Goal: Task Accomplishment & Management: Manage account settings

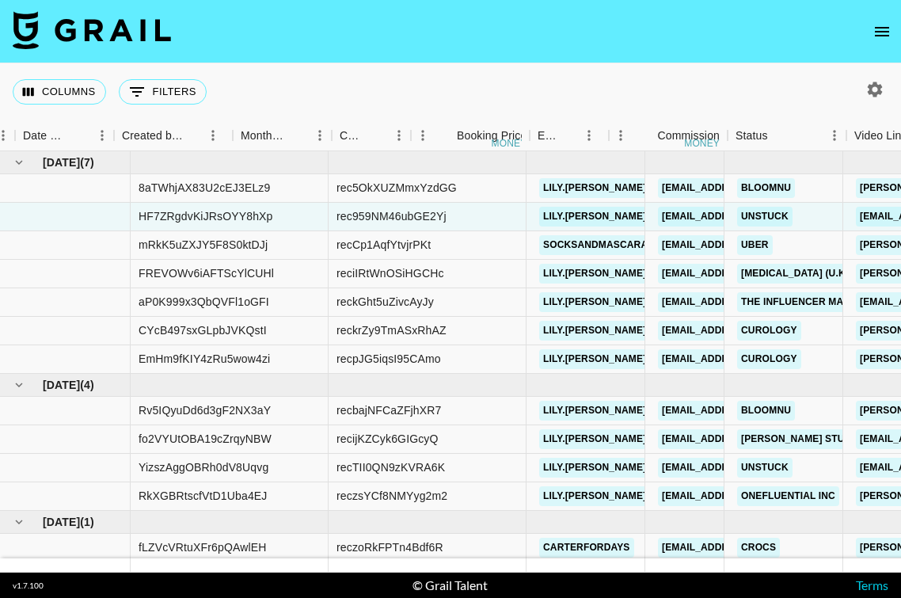
scroll to position [4, 1066]
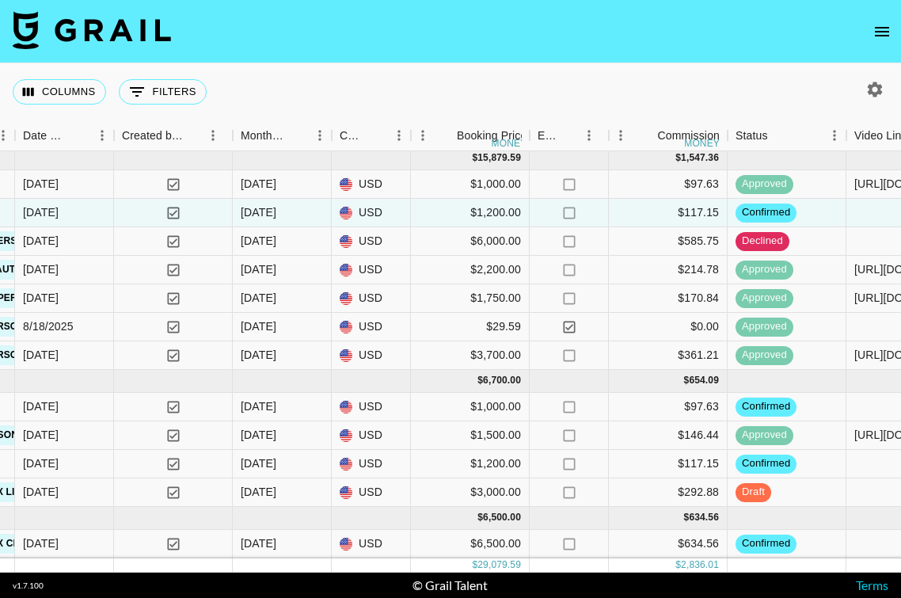
click at [866, 40] on nav at bounding box center [450, 31] width 901 height 63
click at [880, 41] on button "open drawer" at bounding box center [882, 32] width 32 height 32
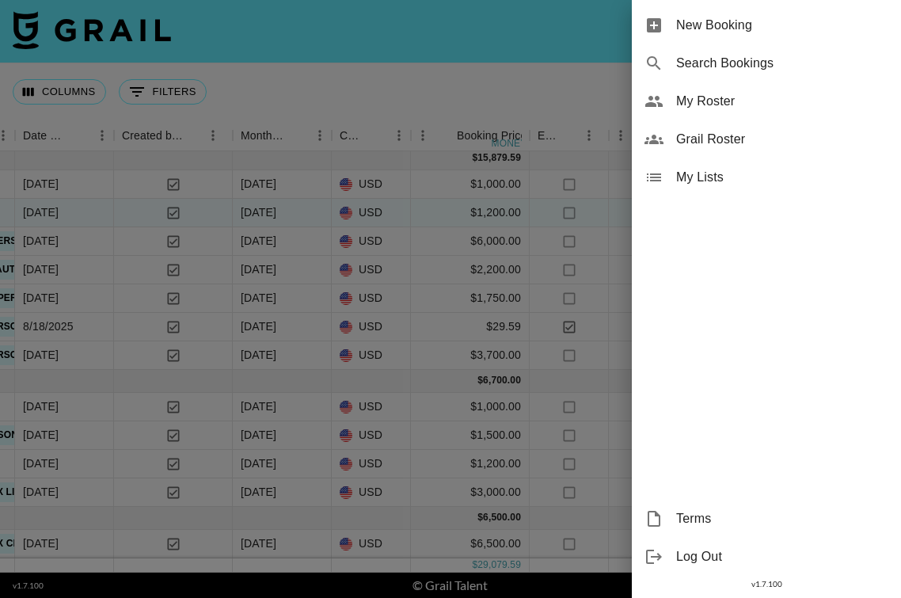
click at [710, 105] on span "My Roster" at bounding box center [782, 101] width 212 height 19
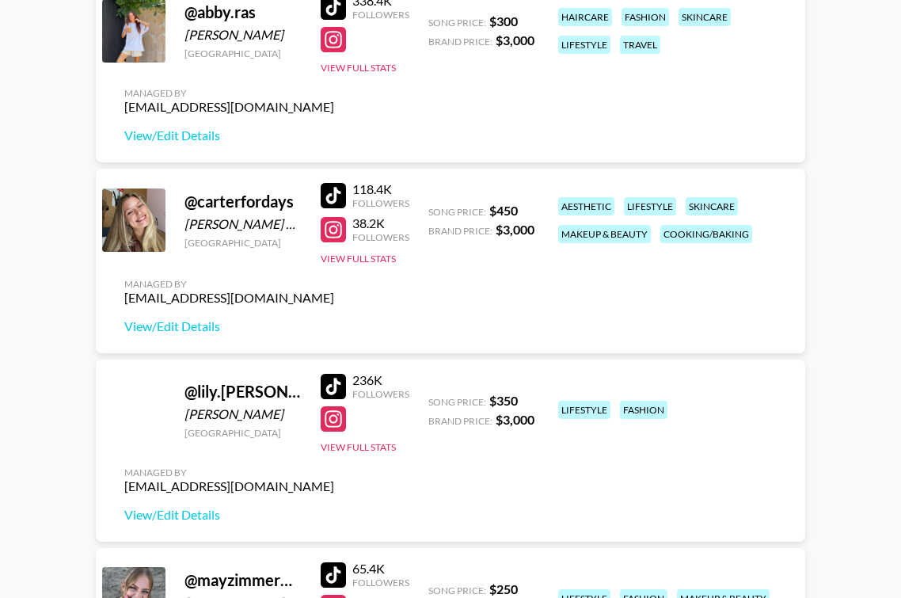
scroll to position [201, 0]
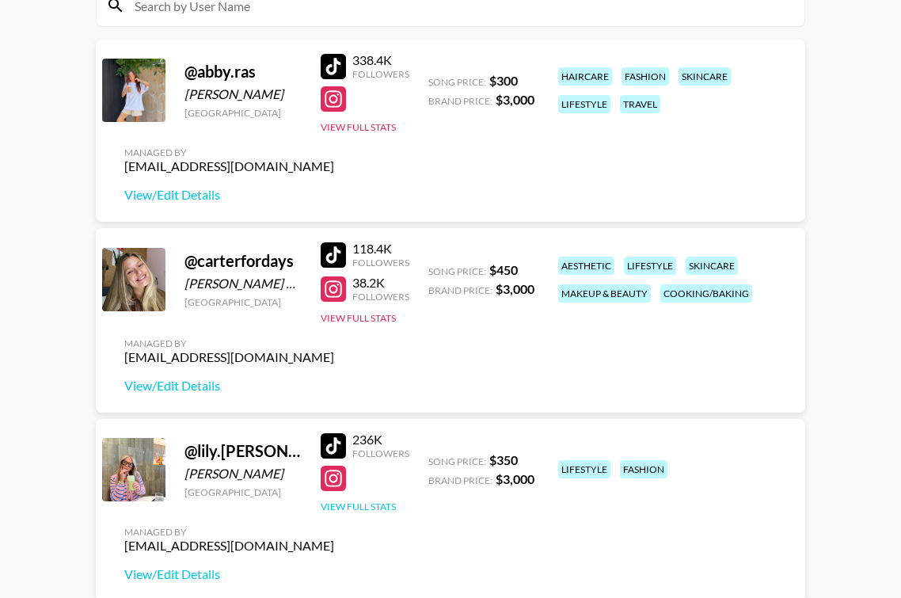
click at [384, 503] on button "View Full Stats" at bounding box center [358, 507] width 75 height 12
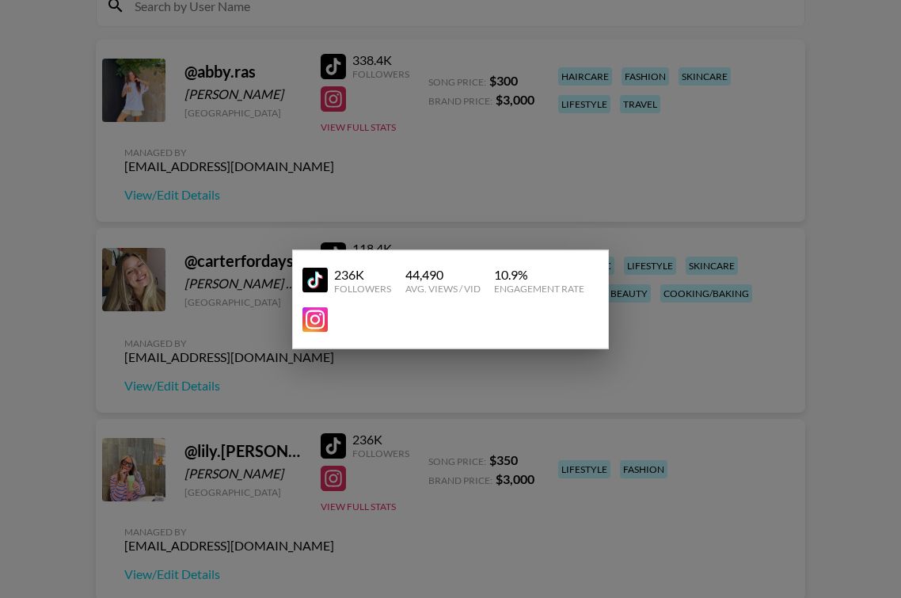
click at [389, 493] on div at bounding box center [450, 299] width 901 height 598
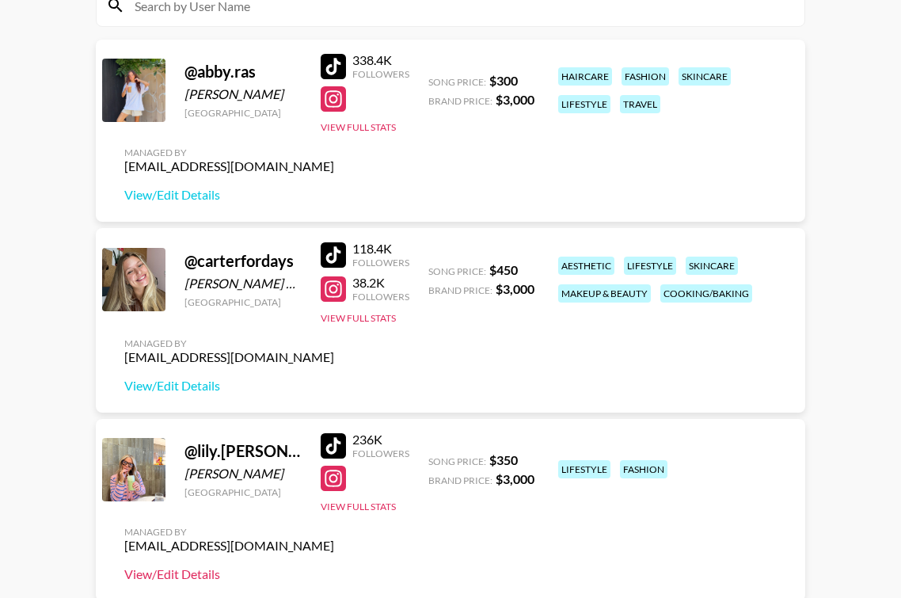
click at [154, 577] on link "View/Edit Details" at bounding box center [229, 574] width 210 height 16
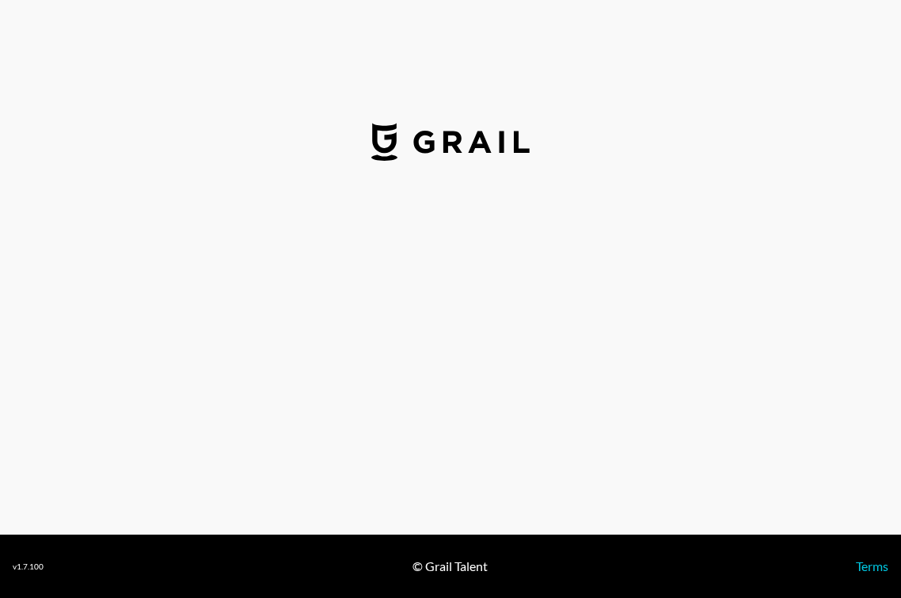
select select "USD"
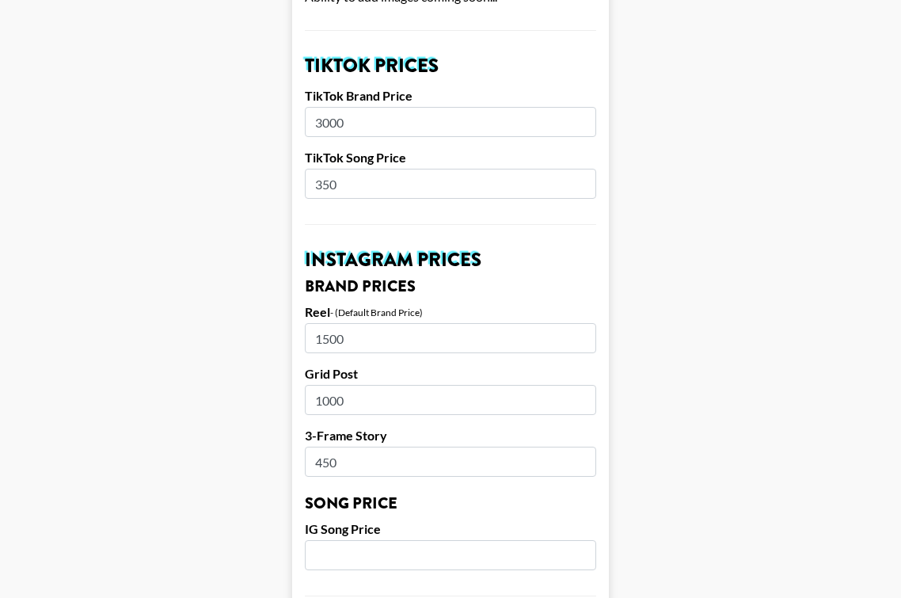
scroll to position [539, 0]
